Goal: Transaction & Acquisition: Purchase product/service

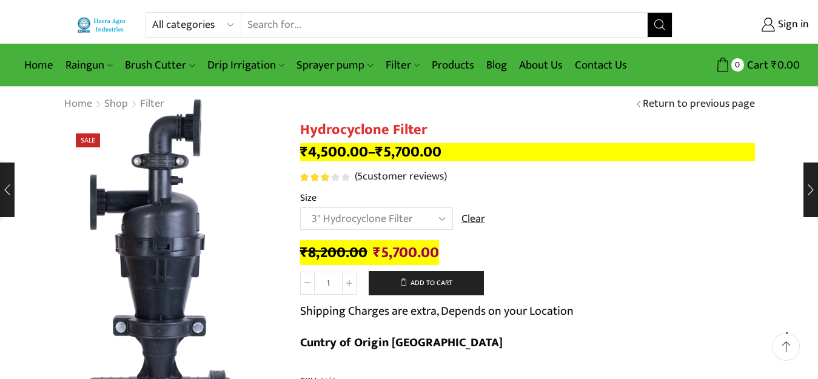
select select "3" Hydrocyclone Filter"
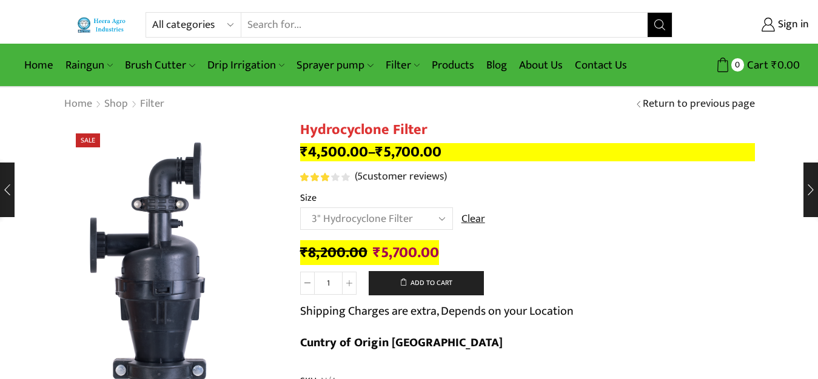
click at [177, 24] on select "All categories Accessories Air Release Valve Brush Cutter Domestic Use Drip Irr…" at bounding box center [196, 25] width 89 height 24
select select "drip-irrigation"
click at [152, 13] on select "All categories Accessories Air Release Valve Brush Cutter Domestic Use Drip Irr…" at bounding box center [196, 25] width 89 height 24
click at [652, 29] on button "Search" at bounding box center [660, 25] width 24 height 24
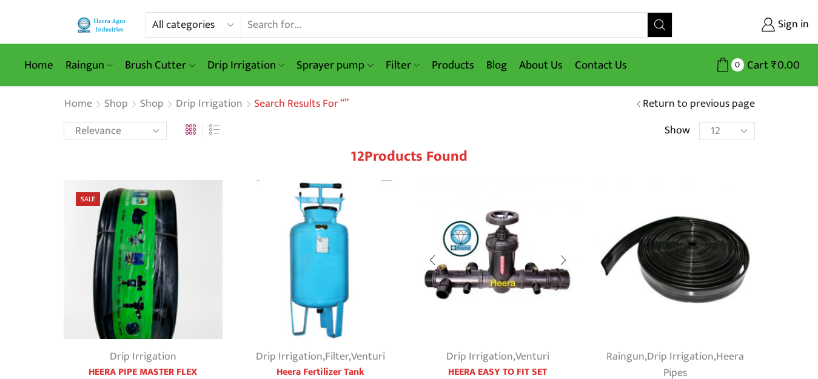
click at [505, 274] on img at bounding box center [499, 260] width 160 height 160
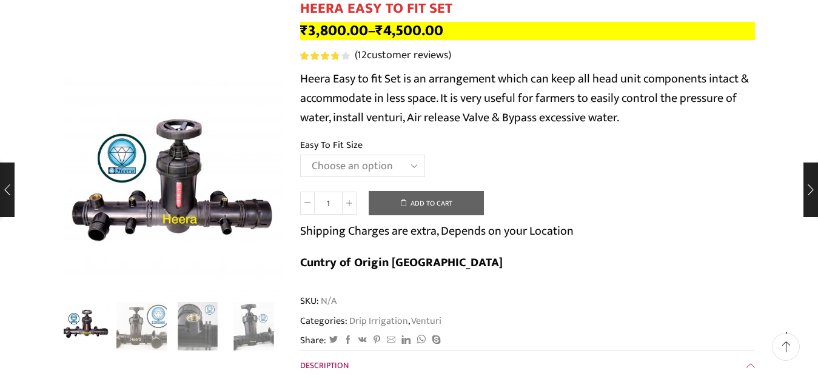
scroll to position [121, 0]
click at [347, 170] on select "Choose an option 2" Easy To Fit 2.5" Easy To Fit 3" Easy To Fit" at bounding box center [362, 166] width 125 height 22
select select "3" Easy To Fit"
click at [300, 155] on select "Choose an option 2" Easy To Fit 2.5" Easy To Fit 3" Easy To Fit" at bounding box center [362, 166] width 125 height 22
